Goal: Task Accomplishment & Management: Use online tool/utility

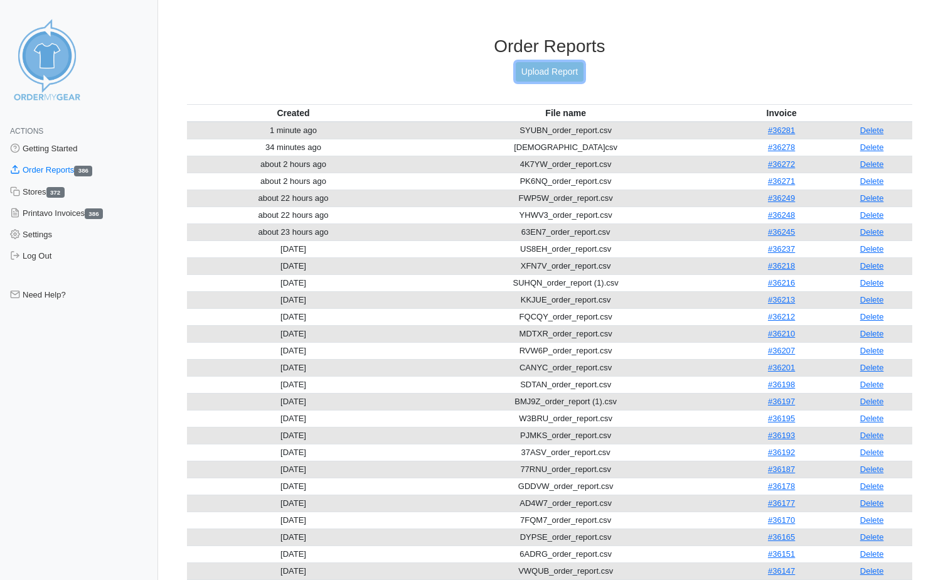
click at [543, 72] on link "Upload Report" at bounding box center [550, 71] width 68 height 19
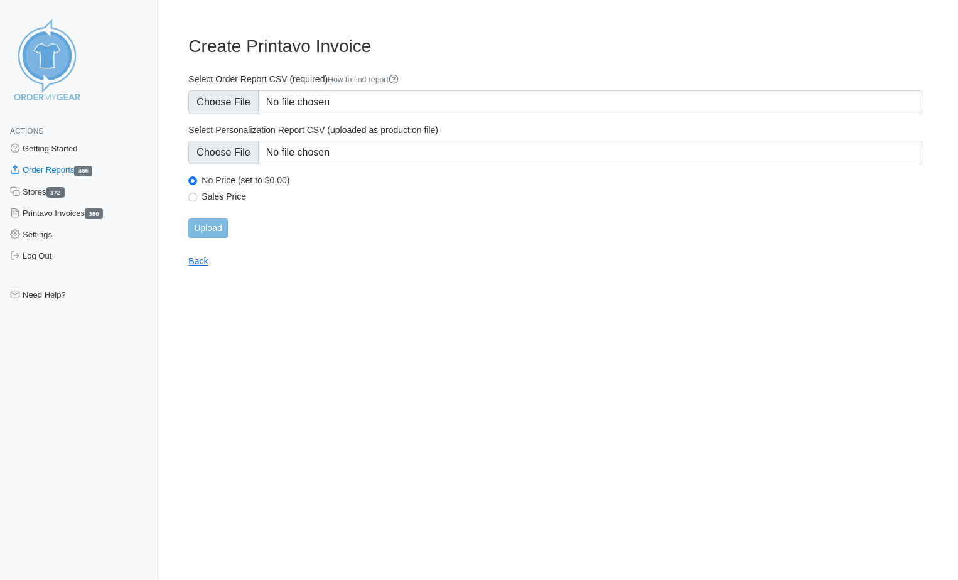
type input "C:\fakepath\F4VRH_order_report.csv"
click at [196, 235] on input "Upload" at bounding box center [207, 227] width 39 height 19
